Goal: Find specific page/section: Find specific page/section

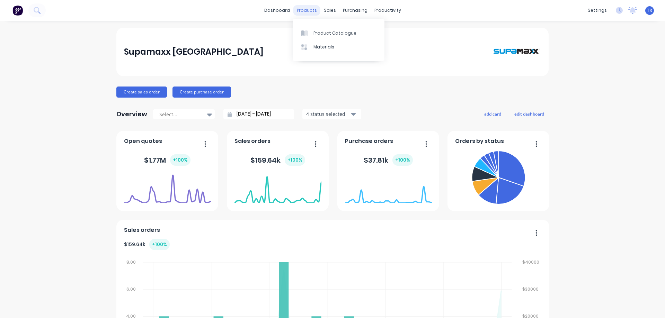
click at [298, 10] on div "products" at bounding box center [306, 10] width 27 height 10
click at [320, 33] on div "Product Catalogue" at bounding box center [334, 33] width 43 height 6
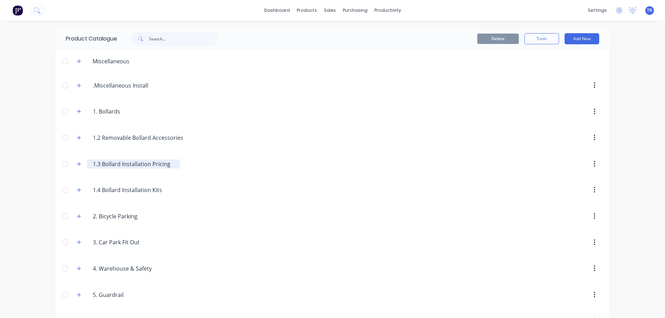
click at [125, 165] on input "1.3 Bollard Installation Pricing" at bounding box center [134, 164] width 82 height 8
click at [78, 164] on icon "button" at bounding box center [79, 164] width 4 height 5
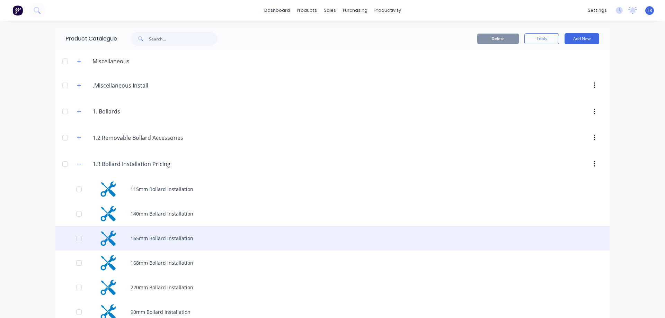
click at [146, 238] on div "165mm Bollard Installation" at bounding box center [332, 238] width 554 height 25
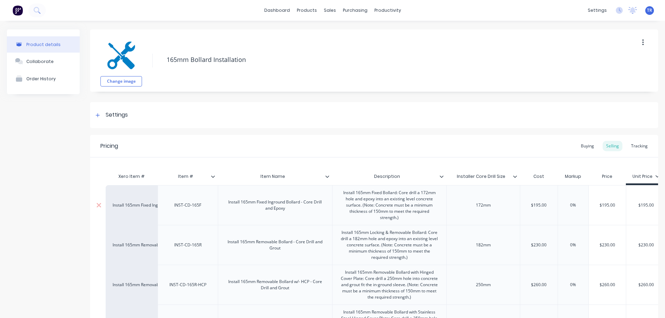
scroll to position [35, 0]
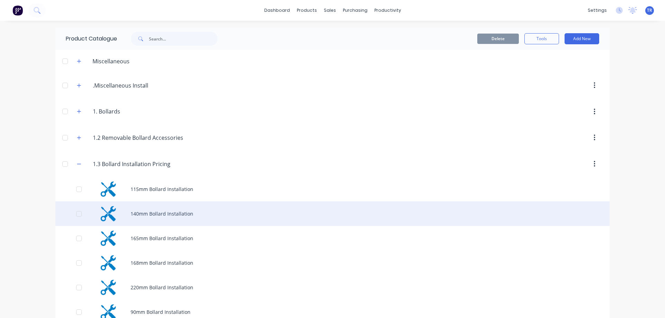
click at [137, 212] on div "140mm Bollard Installation" at bounding box center [332, 213] width 554 height 25
